Goal: Information Seeking & Learning: Learn about a topic

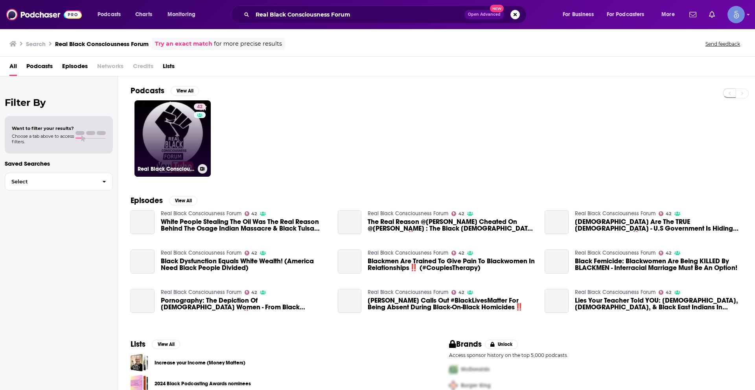
click at [184, 134] on link "42 Real Black Consciousness Forum" at bounding box center [173, 138] width 76 height 76
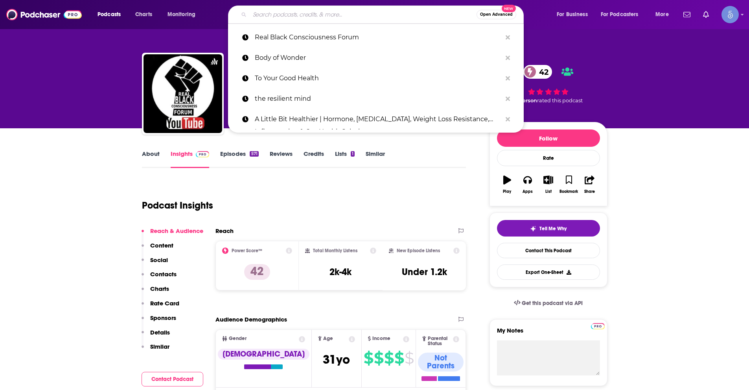
click at [304, 17] on input "Search podcasts, credits, & more..." at bounding box center [363, 14] width 227 height 13
paste input "Identity Unboxed"
type input "Identity Unboxed"
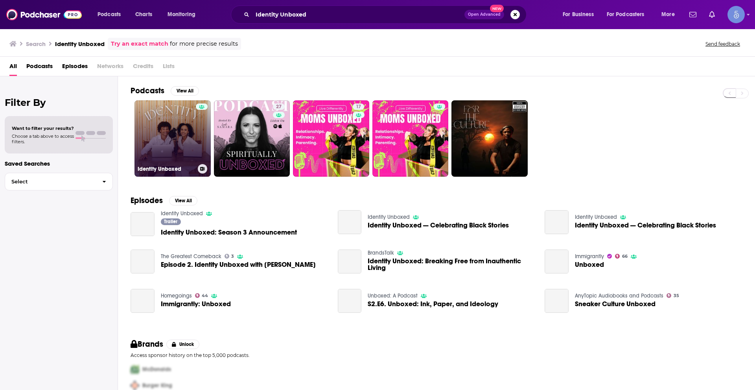
click at [191, 126] on link "Identity Unboxed" at bounding box center [173, 138] width 76 height 76
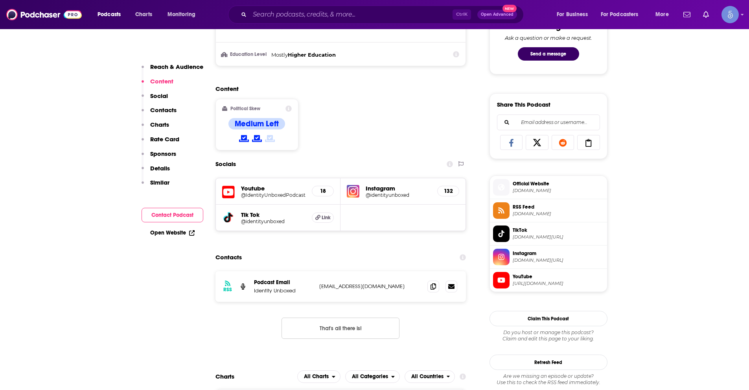
scroll to position [433, 0]
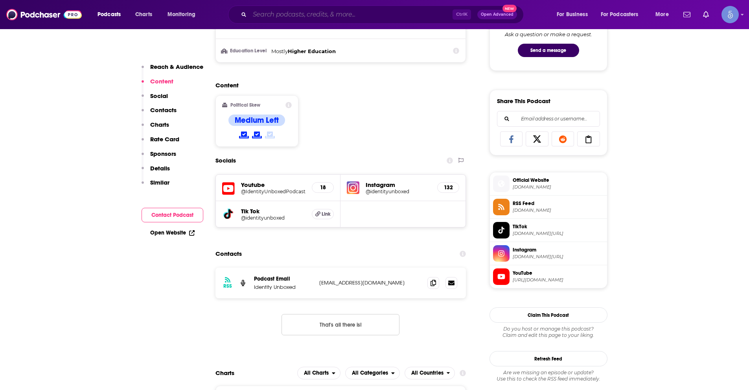
click at [313, 11] on input "Search podcasts, credits, & more..." at bounding box center [351, 14] width 203 height 13
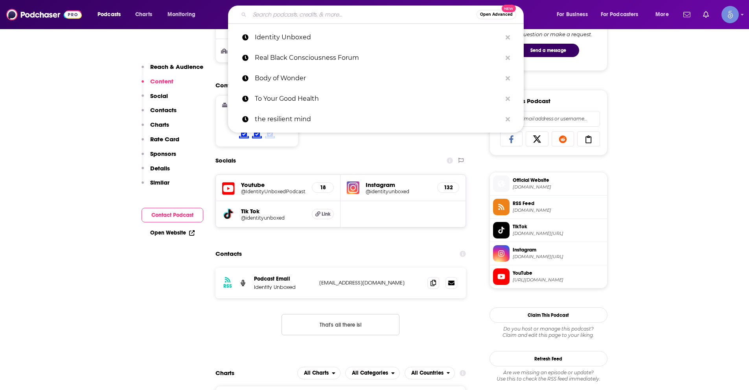
paste input "My Black is Transnational"
type input "My Black is Transnational"
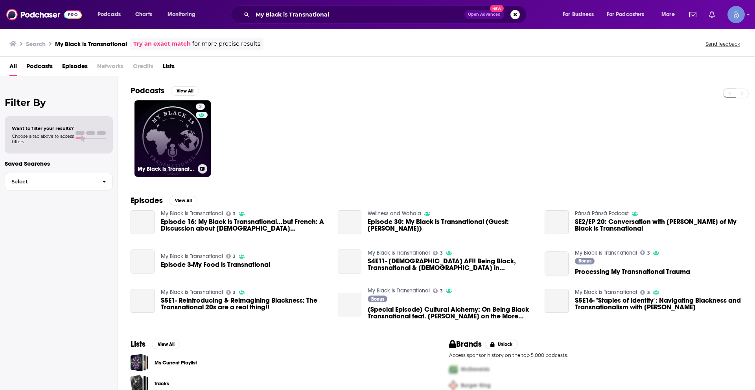
click at [183, 129] on link "3 My Black is Transnational" at bounding box center [173, 138] width 76 height 76
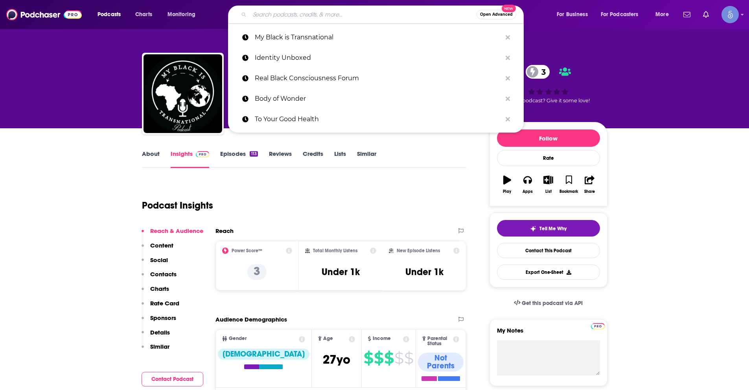
click at [322, 12] on input "Search podcasts, credits, & more..." at bounding box center [363, 14] width 227 height 13
paste input "Brown & Black"
type input "Brown & Black"
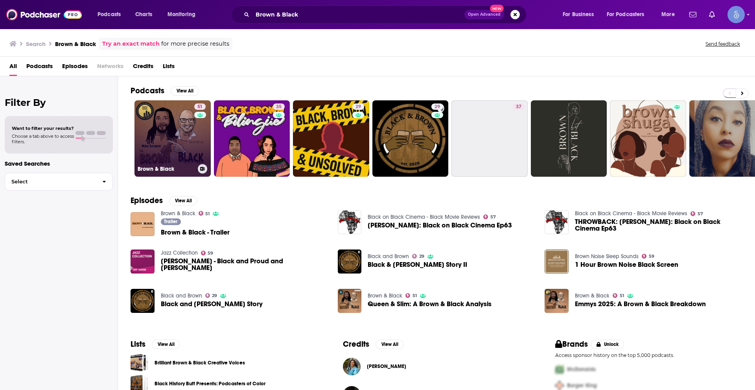
click at [184, 144] on link "51 Brown & Black" at bounding box center [173, 138] width 76 height 76
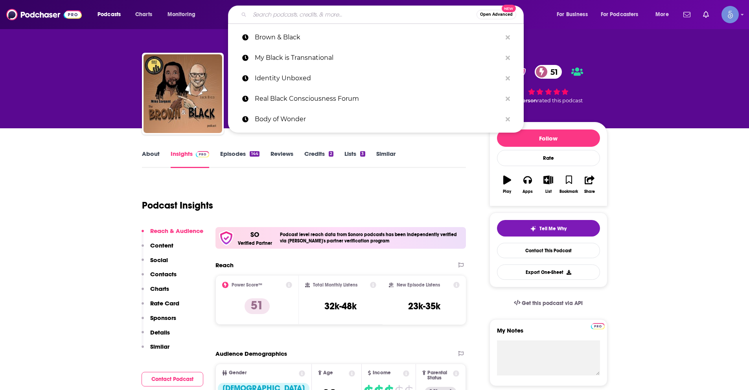
click at [294, 17] on input "Search podcasts, credits, & more..." at bounding box center [363, 14] width 227 height 13
paste input "Black & Published"
type input "Black & Published"
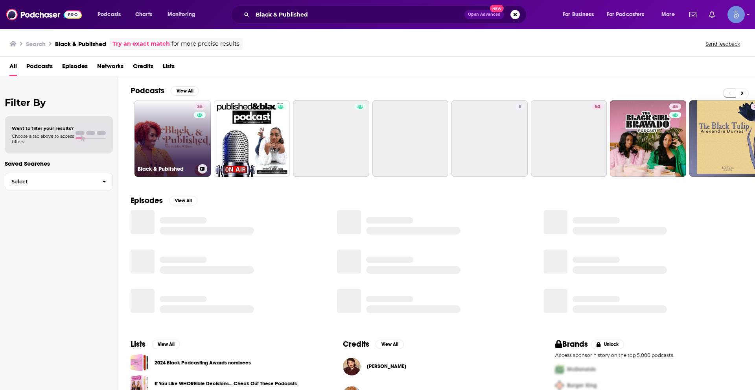
click at [174, 137] on link "36 Black & Published" at bounding box center [173, 138] width 76 height 76
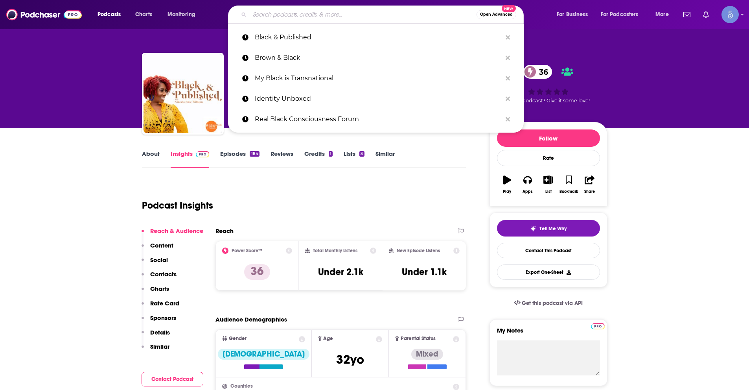
paste input "We Talk Back"
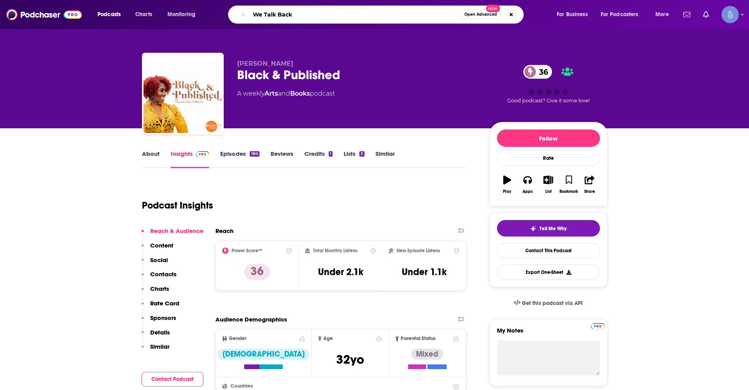
type input "We Talk Back"
click at [309, 10] on input "We Talk Back" at bounding box center [355, 14] width 211 height 13
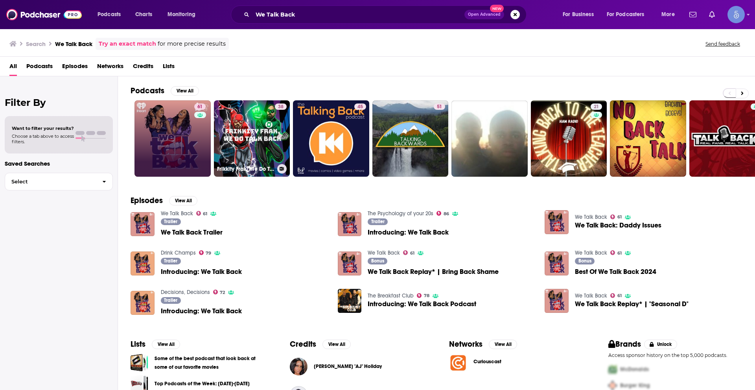
click at [180, 151] on link "61" at bounding box center [173, 138] width 76 height 76
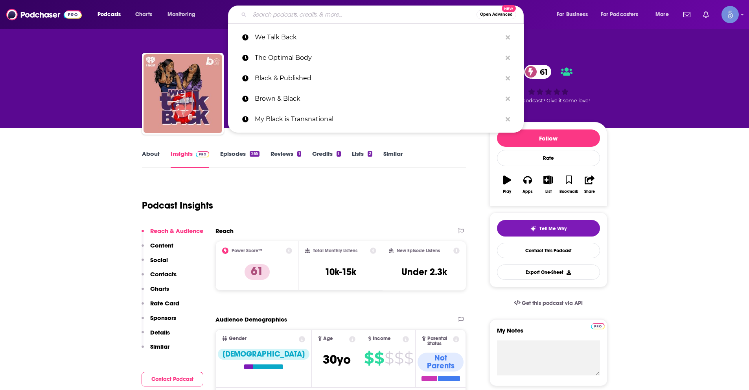
click at [279, 9] on input "Search podcasts, credits, & more..." at bounding box center [363, 14] width 227 height 13
paste input "Dripping in Black"
type input "Dripping in Black"
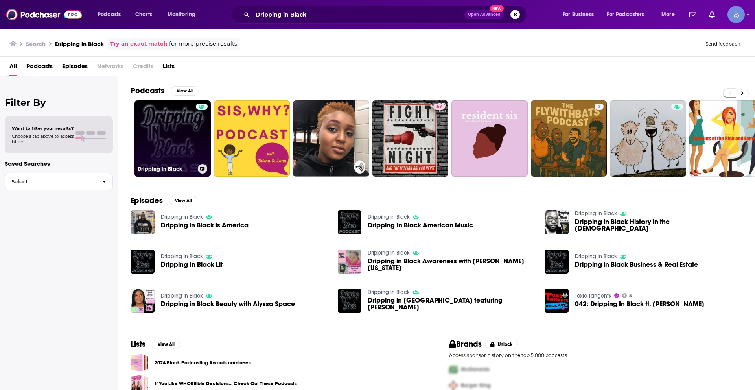
click at [176, 129] on link "Dripping in Black" at bounding box center [173, 138] width 76 height 76
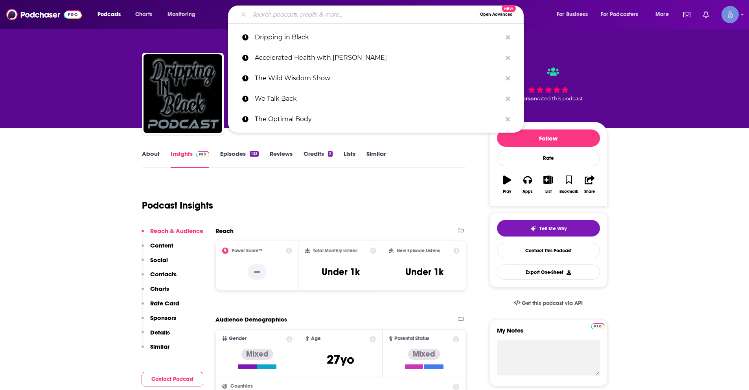
click at [263, 16] on input "Search podcasts, credits, & more..." at bounding box center [363, 14] width 227 height 13
paste input "Black In The Saddle"
type input "Black In The Saddle"
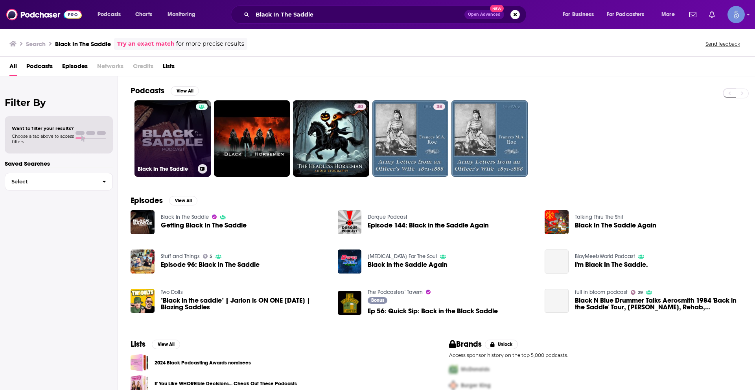
click at [171, 136] on link "Black In The Saddle" at bounding box center [173, 138] width 76 height 76
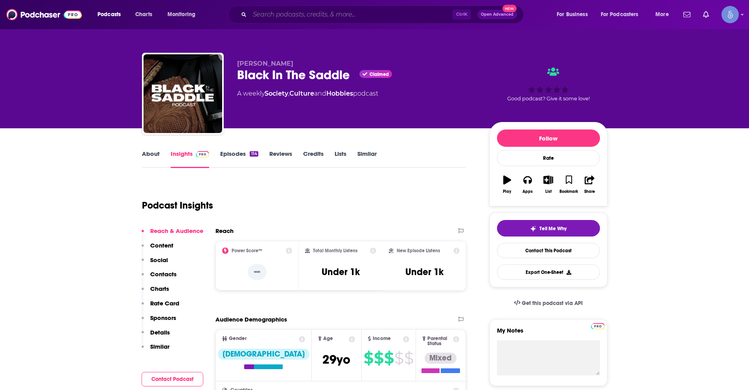
click at [299, 11] on input "Search podcasts, credits, & more..." at bounding box center [351, 14] width 203 height 13
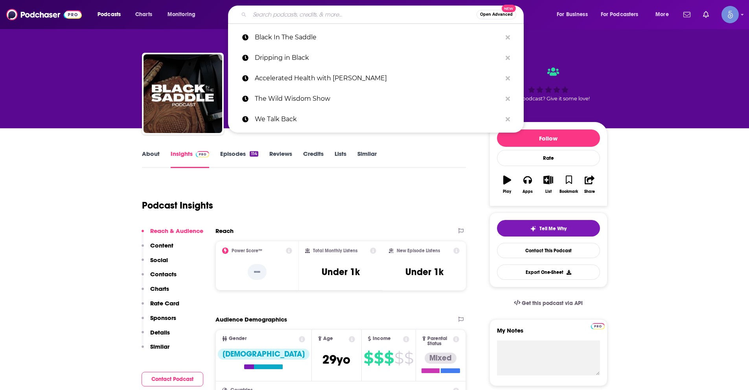
paste input "Belonging to Blackness"
type input "Belonging to Blackness"
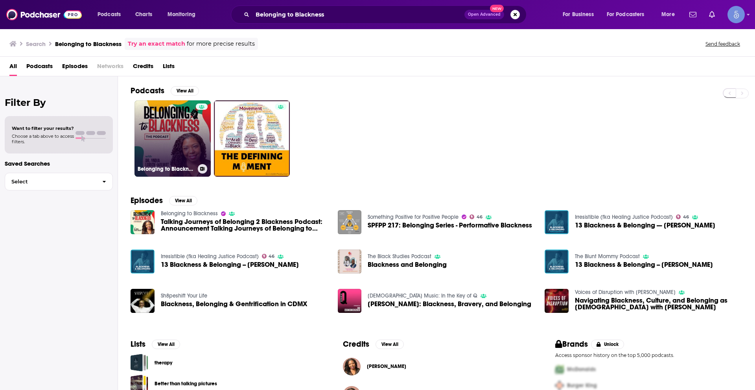
click at [173, 134] on link "Belonging to Blackness" at bounding box center [173, 138] width 76 height 76
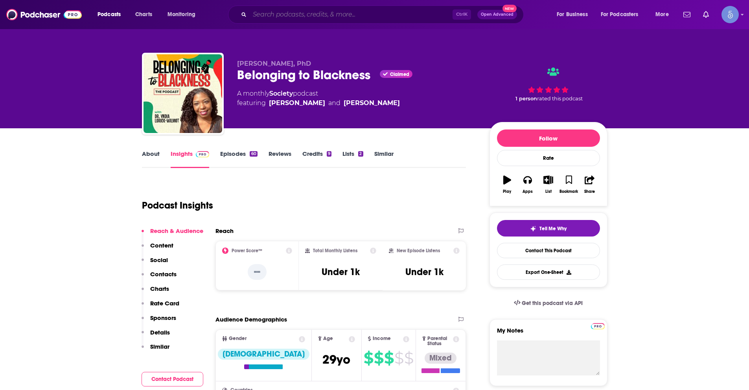
click at [273, 19] on input "Search podcasts, credits, & more..." at bounding box center [351, 14] width 203 height 13
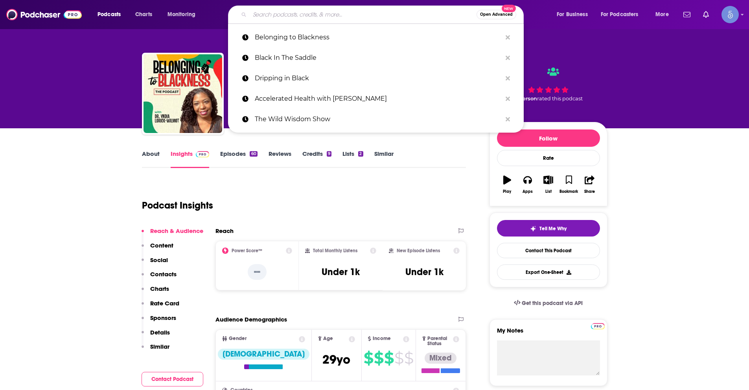
paste input "black identity"
type input "black identity"
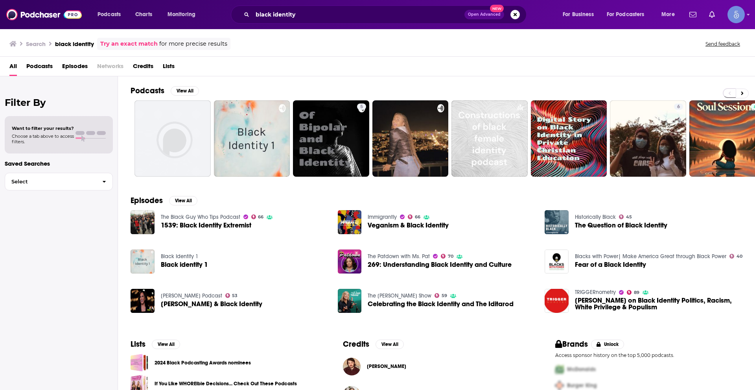
click at [46, 65] on span "Podcasts" at bounding box center [39, 68] width 26 height 16
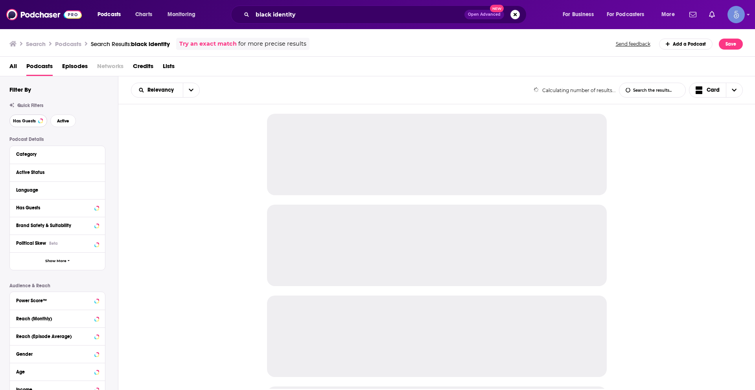
click at [24, 120] on span "Has Guests" at bounding box center [24, 121] width 23 height 4
click at [69, 120] on span "Active" at bounding box center [63, 121] width 12 height 4
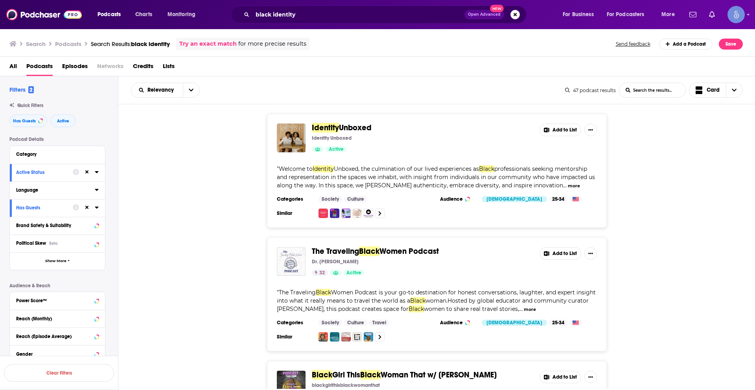
click at [96, 189] on icon at bounding box center [97, 190] width 4 height 2
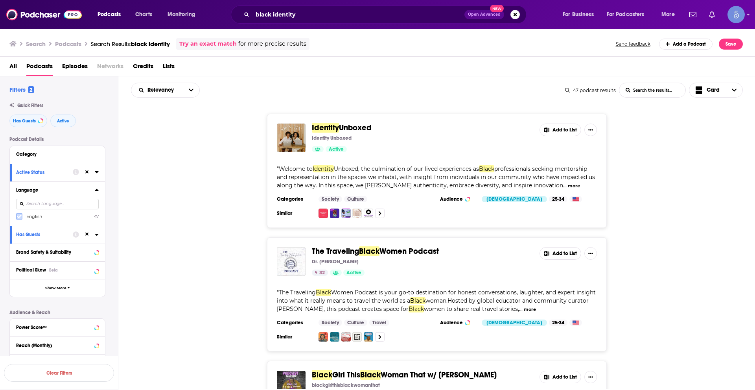
click at [18, 216] on icon at bounding box center [19, 216] width 5 height 5
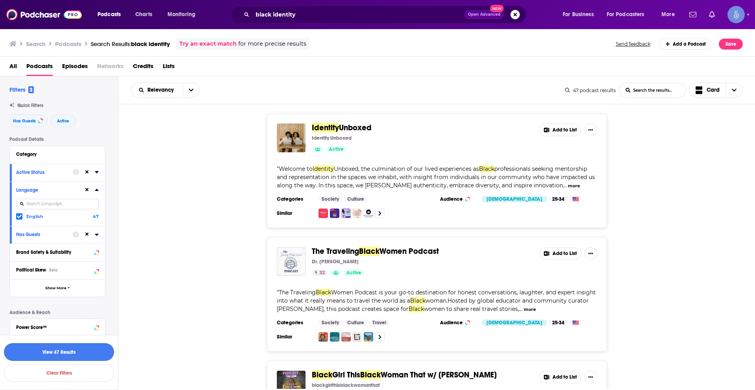
click at [83, 345] on button "View 47 Results" at bounding box center [59, 352] width 110 height 18
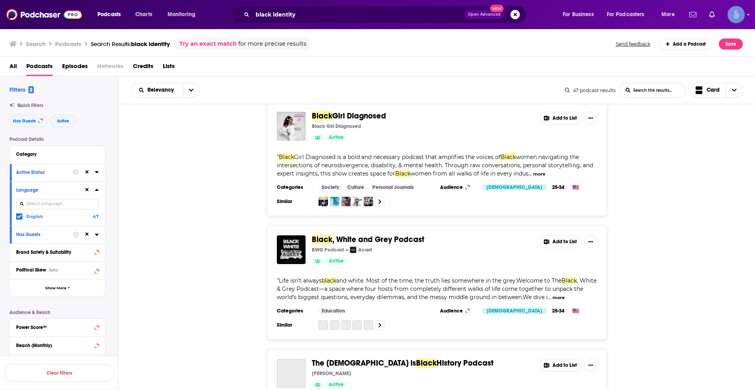
scroll to position [905, 0]
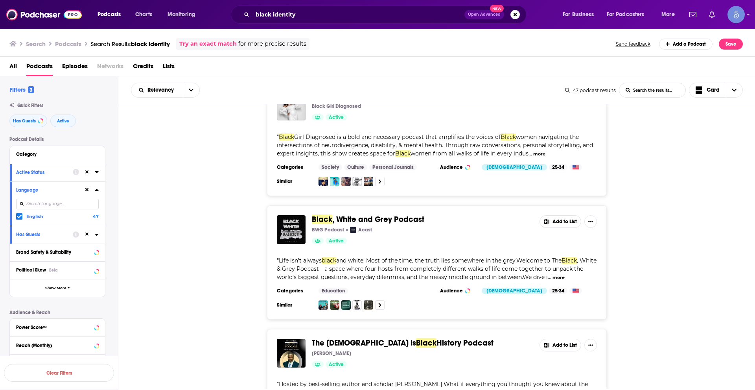
click at [87, 169] on button at bounding box center [87, 172] width 6 height 6
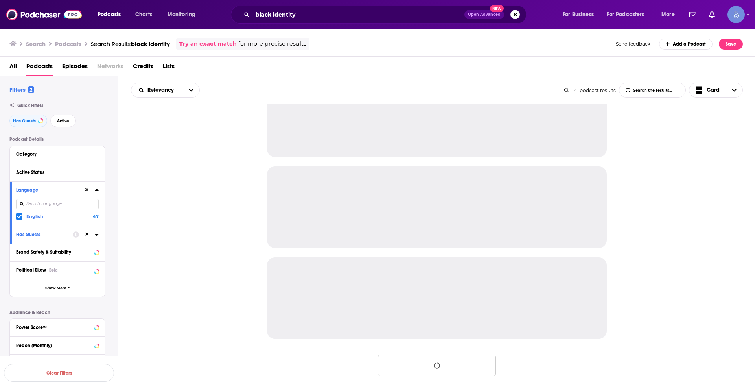
click at [87, 188] on icon at bounding box center [87, 189] width 4 height 5
click at [26, 119] on span "Has Guests" at bounding box center [24, 121] width 23 height 4
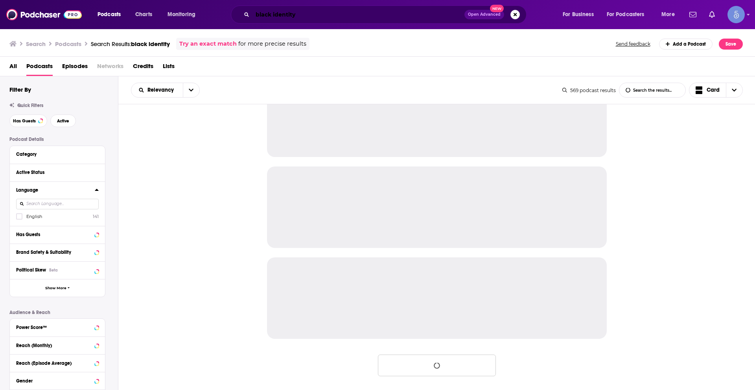
click at [300, 18] on input "black identity" at bounding box center [359, 14] width 212 height 13
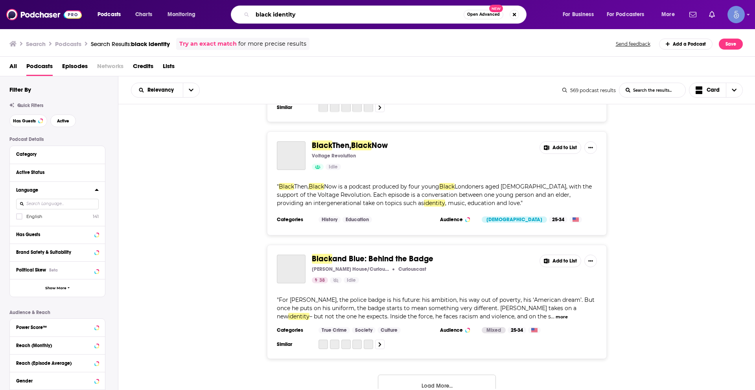
click at [300, 18] on input "black identity" at bounding box center [358, 14] width 211 height 13
type input "writers"
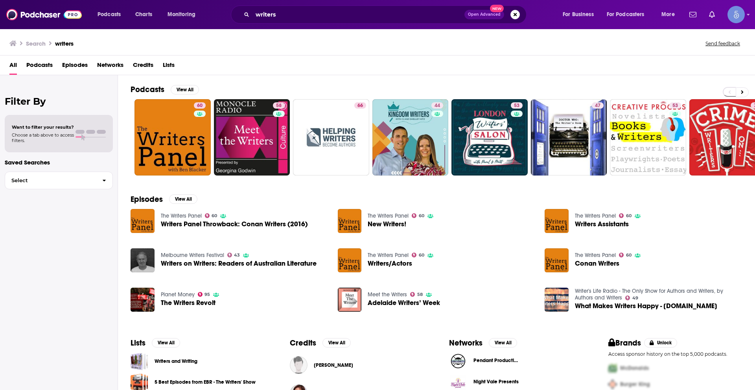
click at [38, 64] on span "Podcasts" at bounding box center [39, 67] width 26 height 16
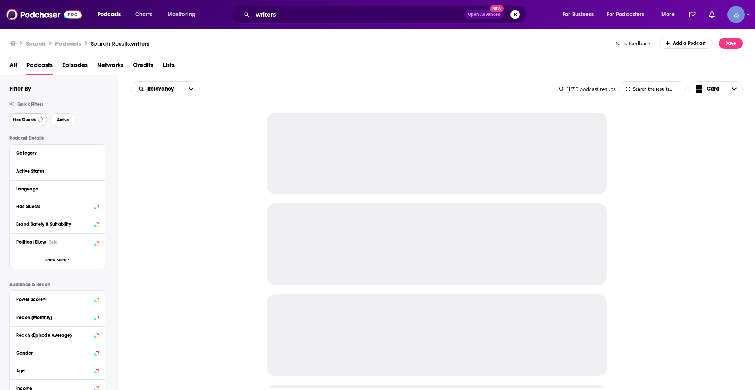
click at [34, 118] on span "Has Guests" at bounding box center [24, 120] width 23 height 4
click at [65, 119] on span "Active" at bounding box center [63, 120] width 12 height 4
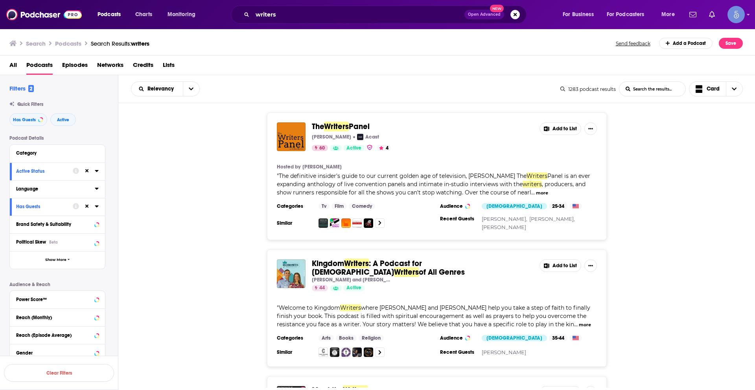
click at [95, 188] on icon at bounding box center [97, 188] width 4 height 6
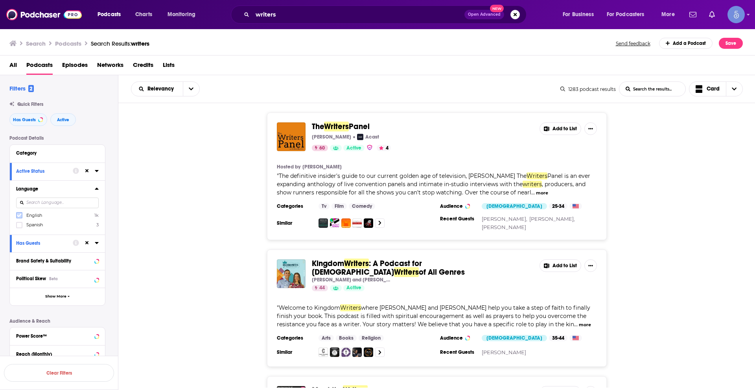
click at [20, 213] on icon at bounding box center [19, 215] width 5 height 5
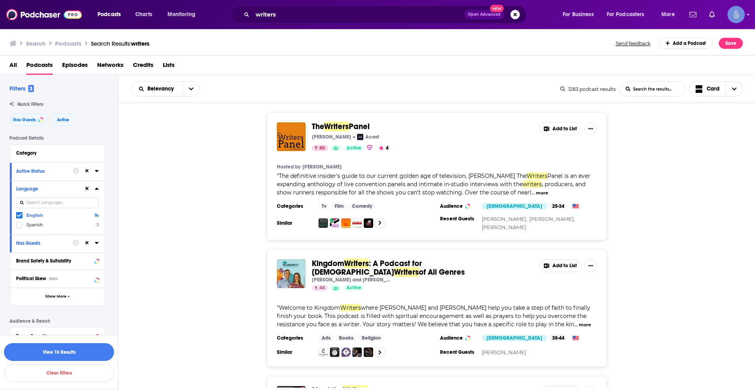
click at [67, 358] on button "View 1k Results" at bounding box center [59, 352] width 110 height 18
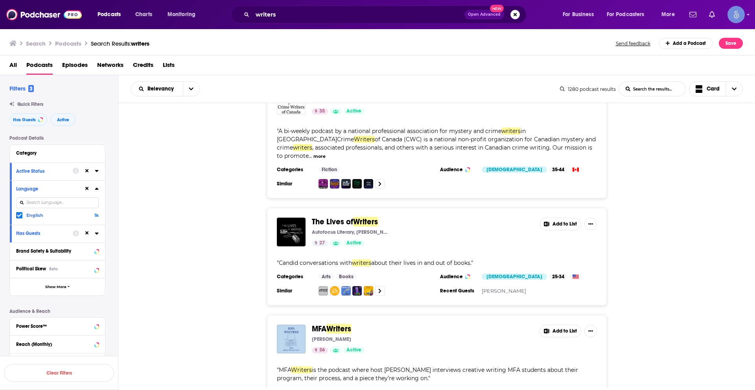
scroll to position [2818, 0]
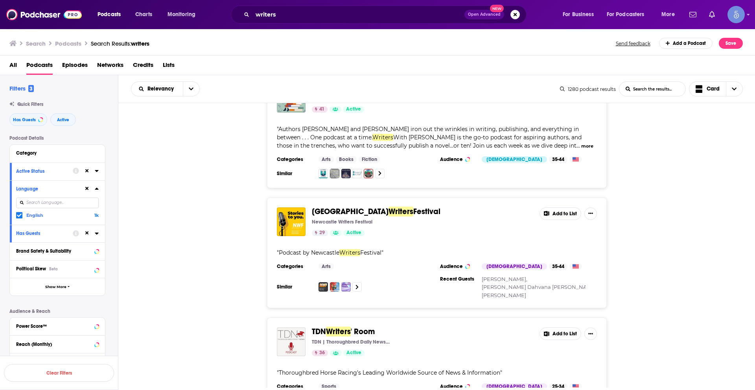
scroll to position [4234, 0]
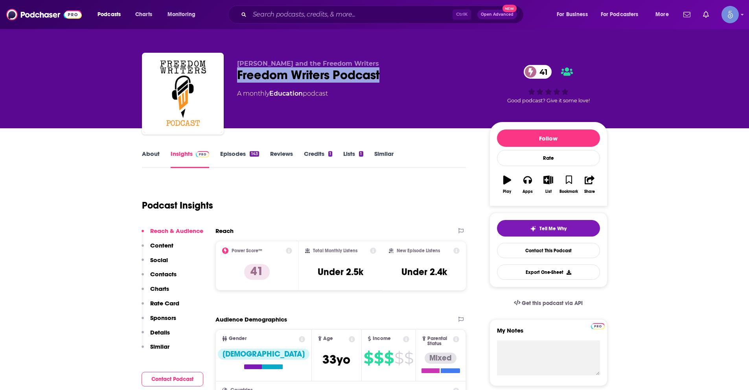
drag, startPoint x: 236, startPoint y: 74, endPoint x: 381, endPoint y: 71, distance: 144.8
click at [381, 71] on div "Erin Gruwell and the Freedom Writers Freedom Writers Podcast 41 A monthly Educa…" at bounding box center [375, 95] width 466 height 85
copy h2 "Freedom Writers Podcast"
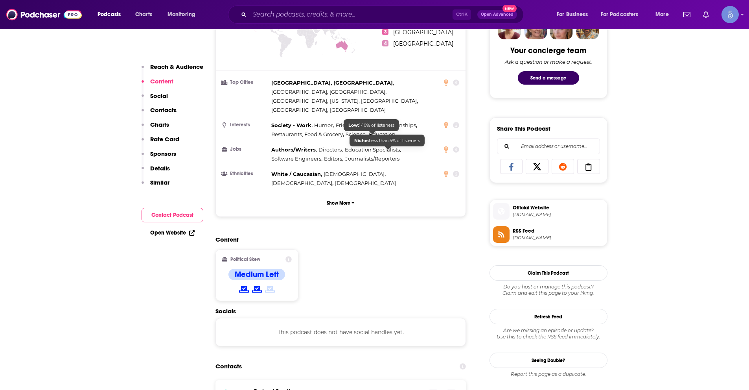
scroll to position [511, 0]
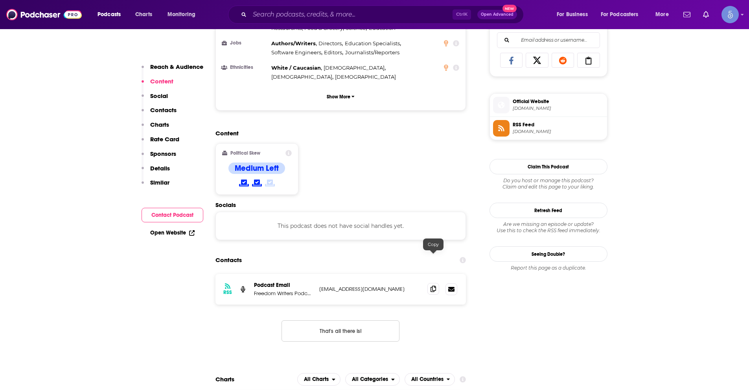
click at [432, 286] on icon at bounding box center [434, 289] width 6 height 6
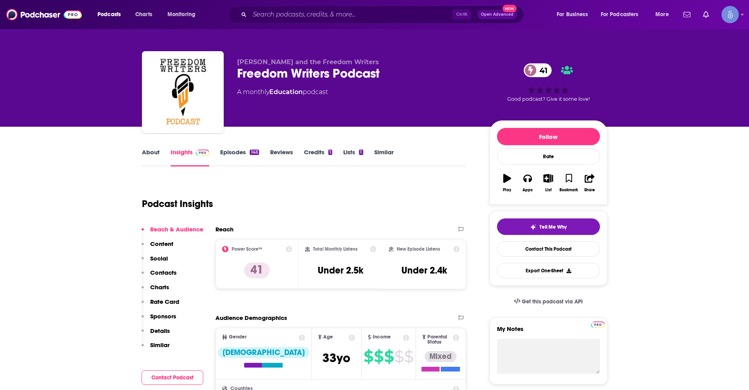
scroll to position [0, 0]
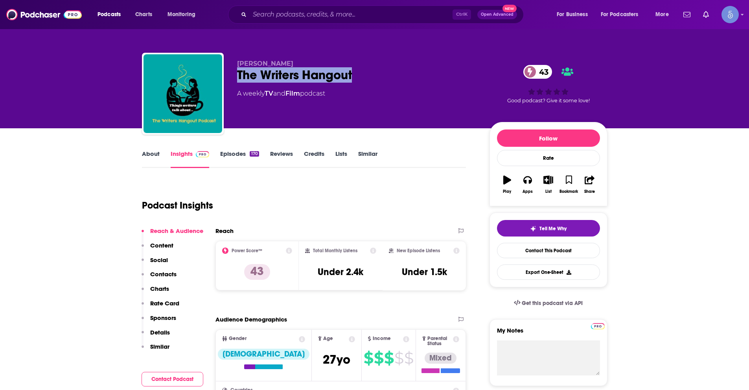
drag, startPoint x: 237, startPoint y: 73, endPoint x: 353, endPoint y: 72, distance: 116.1
click at [353, 72] on div "The Writers Hangout 43" at bounding box center [357, 74] width 240 height 15
copy h2 "The Writers Hangout"
click at [150, 152] on link "About" at bounding box center [151, 159] width 18 height 18
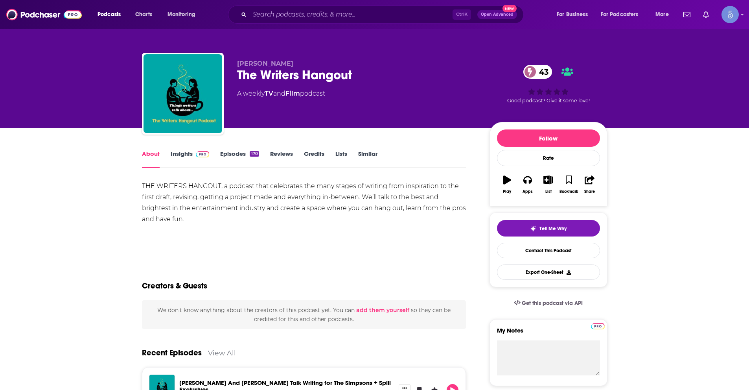
click at [176, 156] on link "Insights" at bounding box center [190, 159] width 39 height 18
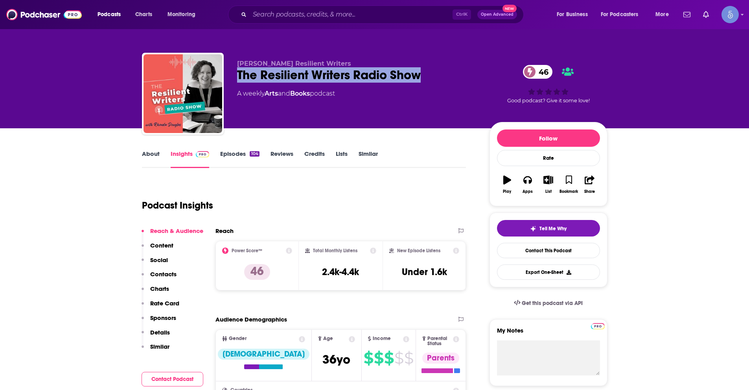
drag, startPoint x: 237, startPoint y: 73, endPoint x: 434, endPoint y: 69, distance: 197.5
click at [434, 69] on div "The Resilient Writers Radio Show 46" at bounding box center [357, 74] width 240 height 15
copy h2 "The Resilient Writers Radio Show"
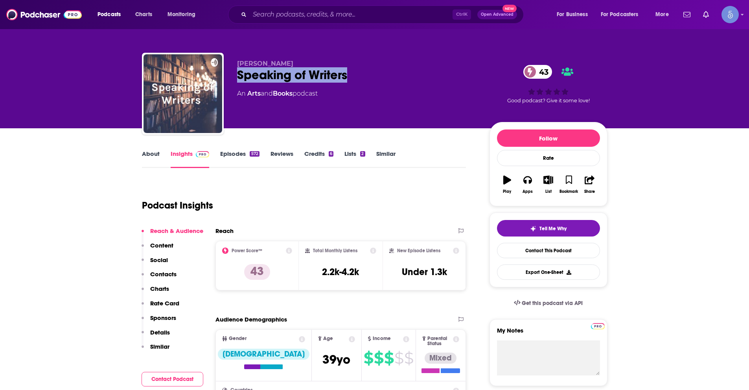
drag, startPoint x: 238, startPoint y: 78, endPoint x: 348, endPoint y: 80, distance: 109.8
click at [348, 80] on div "Speaking of Writers 43" at bounding box center [357, 74] width 240 height 15
copy h2 "Speaking of Writers"
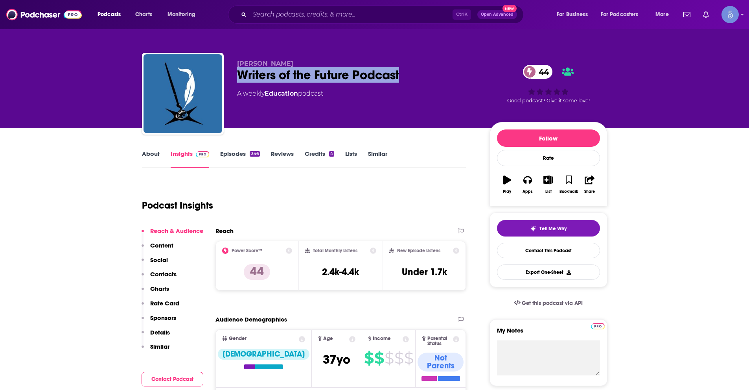
drag, startPoint x: 237, startPoint y: 75, endPoint x: 401, endPoint y: 76, distance: 164.1
click at [401, 76] on div "Writers of the Future Podcast 44" at bounding box center [357, 74] width 240 height 15
copy h2 "Writers of the Future Podcast"
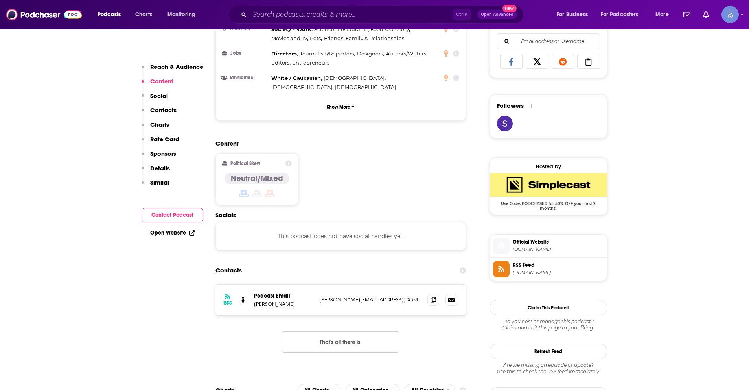
scroll to position [511, 0]
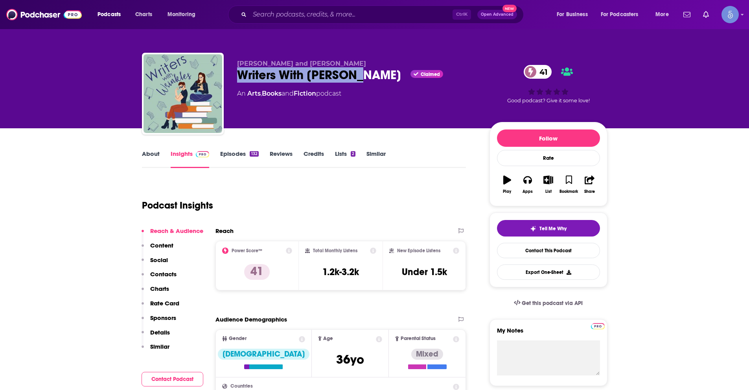
drag, startPoint x: 238, startPoint y: 76, endPoint x: 354, endPoint y: 73, distance: 116.9
click at [354, 73] on div "Writers With Wrinkles Claimed 41" at bounding box center [357, 74] width 240 height 15
copy h2 "Writers With [PERSON_NAME]"
click at [311, 11] on input "Search podcasts, credits, & more..." at bounding box center [351, 14] width 203 height 13
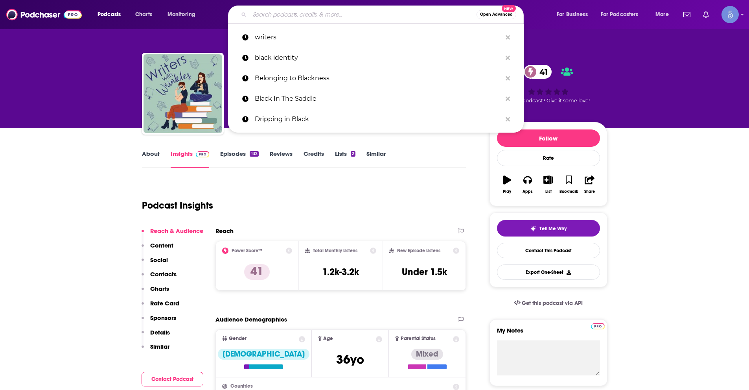
click at [311, 11] on input "Search podcasts, credits, & more..." at bounding box center [363, 14] width 227 height 13
paste input "The Resilient Writers Radio Show"
type input "The Resilient Writers Radio Show"
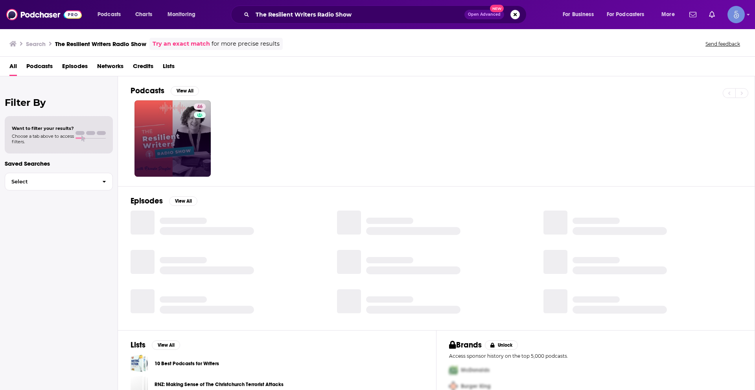
click at [160, 141] on link "46" at bounding box center [173, 138] width 76 height 76
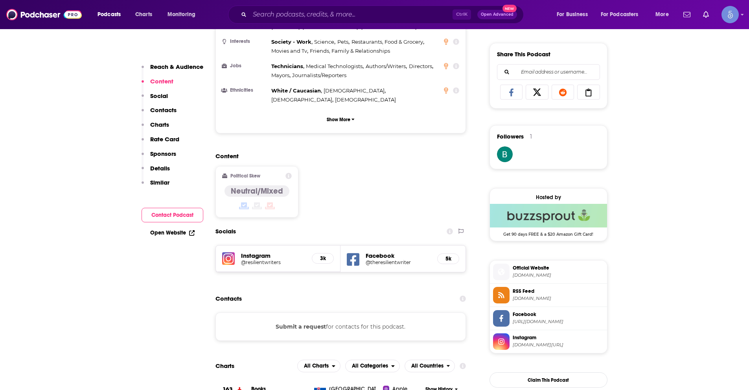
scroll to position [472, 0]
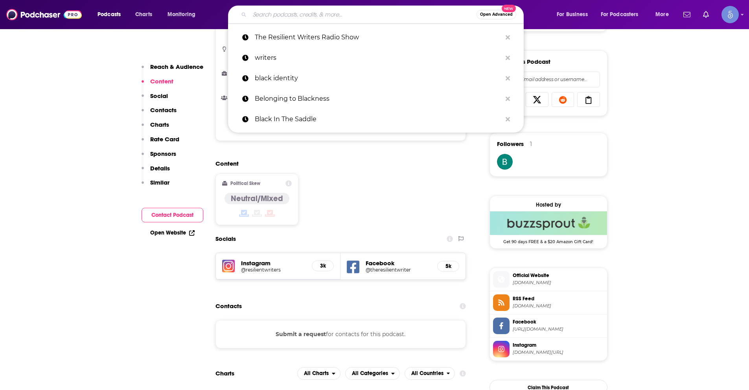
paste input "Calm Your Daily Stress Podcast"
type input "Calm Your Daily Stress Podcast"
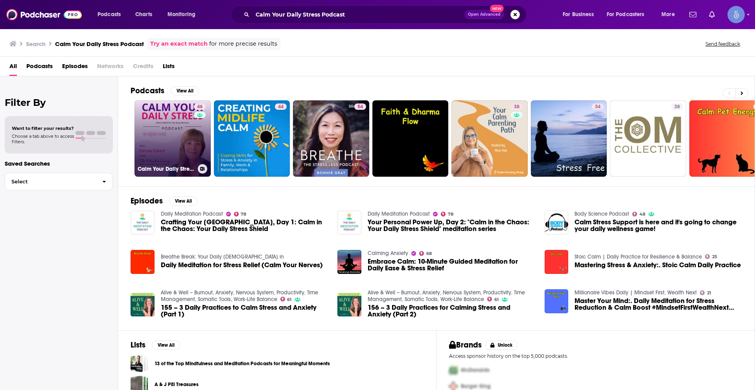
click at [175, 135] on link "46 Calm Your Daily Stress - Stress Relief for the Busy Woman" at bounding box center [173, 138] width 76 height 76
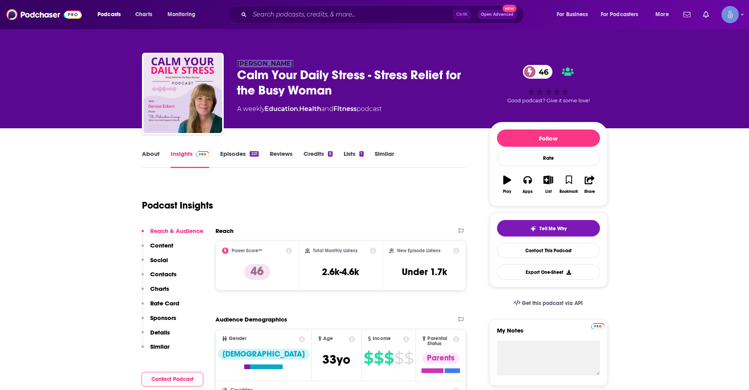
drag, startPoint x: 239, startPoint y: 63, endPoint x: 283, endPoint y: 61, distance: 44.1
click at [283, 61] on p "[PERSON_NAME]" at bounding box center [357, 63] width 240 height 7
copy span "[PERSON_NAME]"
click at [300, 12] on input "Search podcasts, credits, & more..." at bounding box center [351, 14] width 203 height 13
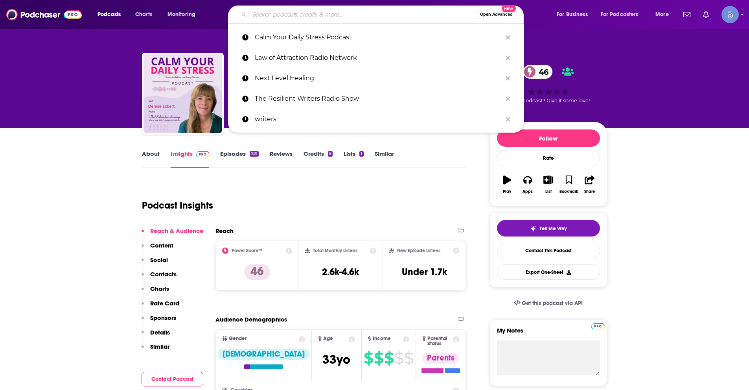
paste input "Manifest It, Sis! Podcast"
type input "Manifest It, Sis! Podcast"
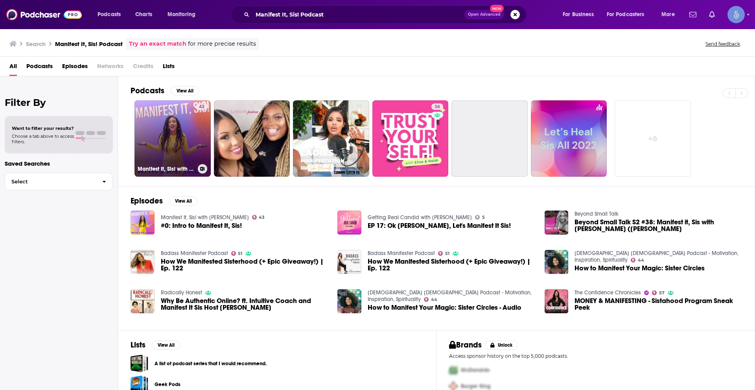
click at [181, 147] on link "43 Manifest It, Sis! with [PERSON_NAME]" at bounding box center [173, 138] width 76 height 76
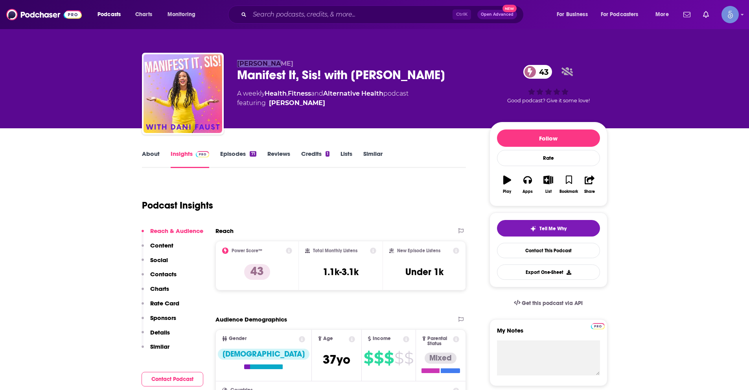
drag, startPoint x: 272, startPoint y: 65, endPoint x: 239, endPoint y: 63, distance: 33.5
click at [239, 63] on p "[PERSON_NAME]" at bounding box center [357, 63] width 240 height 7
copy span "[PERSON_NAME]"
